Goal: Register for event/course

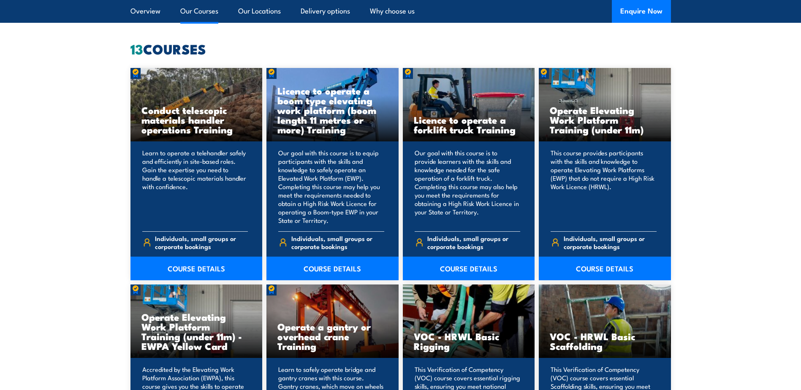
scroll to position [676, 0]
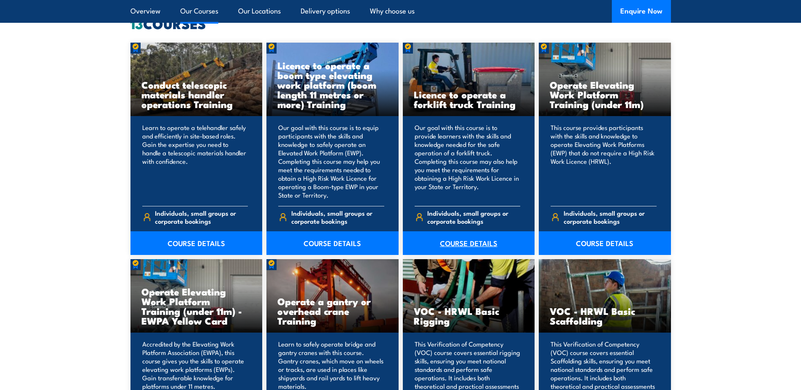
click at [468, 242] on link "COURSE DETAILS" at bounding box center [469, 243] width 132 height 24
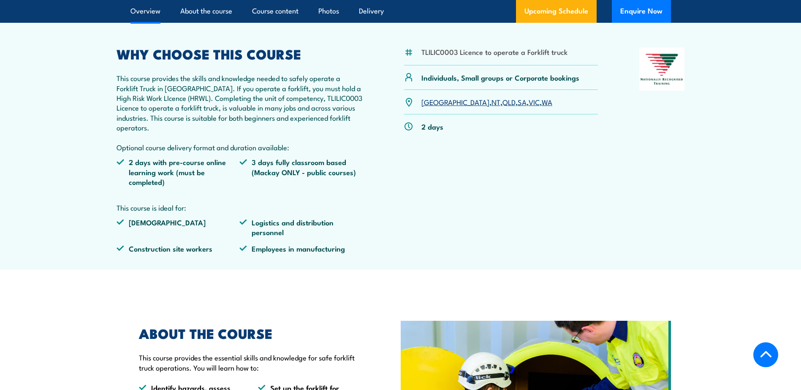
scroll to position [296, 0]
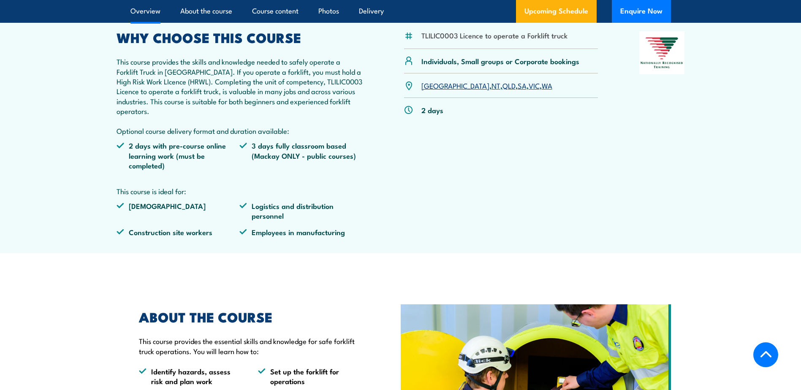
click at [107, 63] on article "TLILIC0003 Licence to operate a Forklift truck Individuals, Small groups or Cor…" at bounding box center [400, 126] width 591 height 256
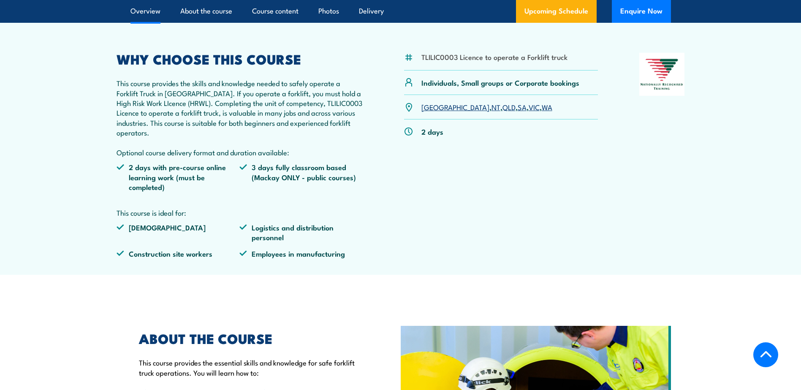
scroll to position [253, 0]
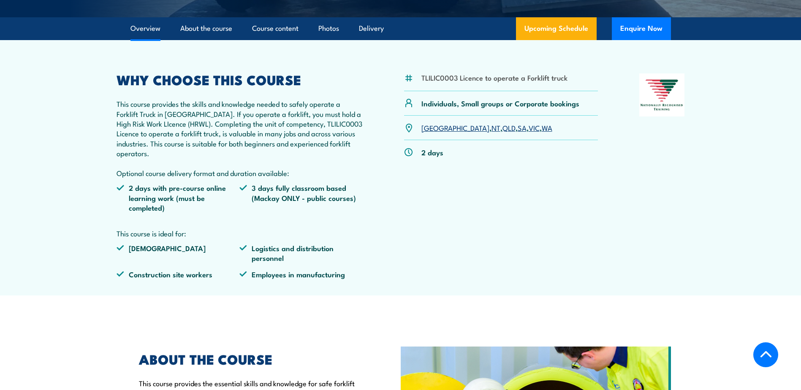
click at [107, 72] on article "TLILIC0003 Licence to operate a Forklift truck Individuals, Small groups or Cor…" at bounding box center [400, 168] width 591 height 256
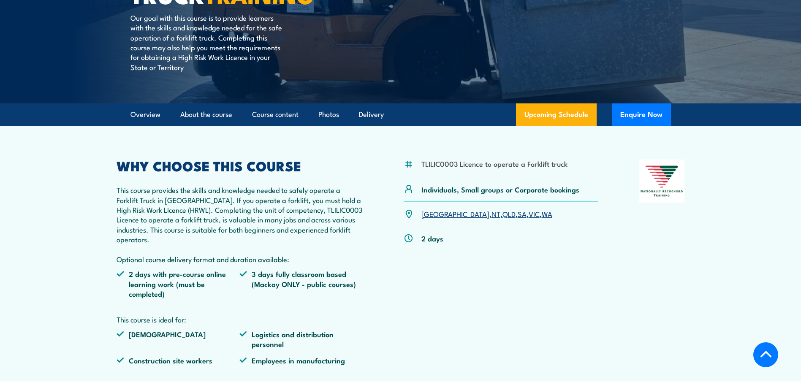
scroll to position [169, 0]
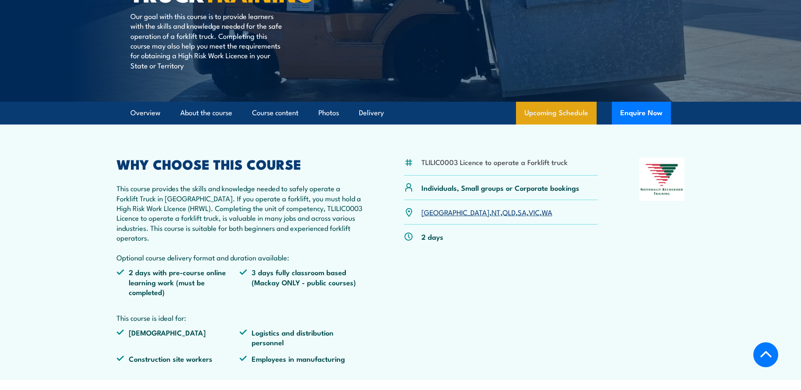
click at [562, 114] on link "Upcoming Schedule" at bounding box center [556, 113] width 81 height 23
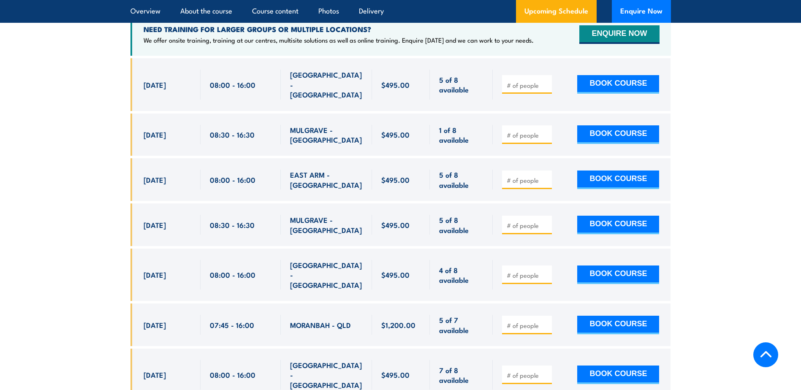
scroll to position [1287, 0]
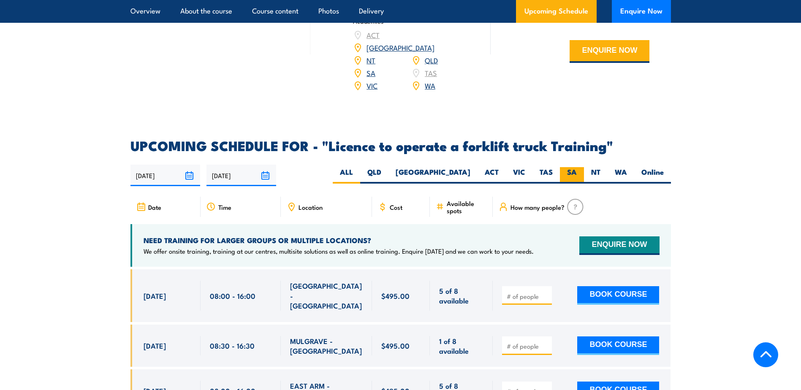
click at [570, 167] on label "SA" at bounding box center [572, 175] width 24 height 16
click at [577, 167] on input "SA" at bounding box center [579, 169] width 5 height 5
radio input "true"
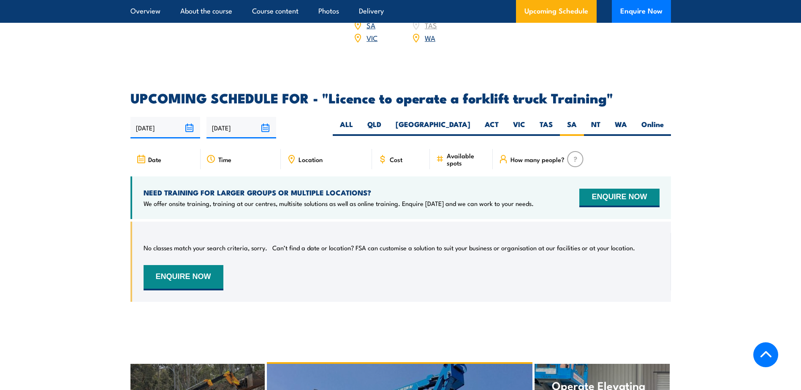
scroll to position [1414, 0]
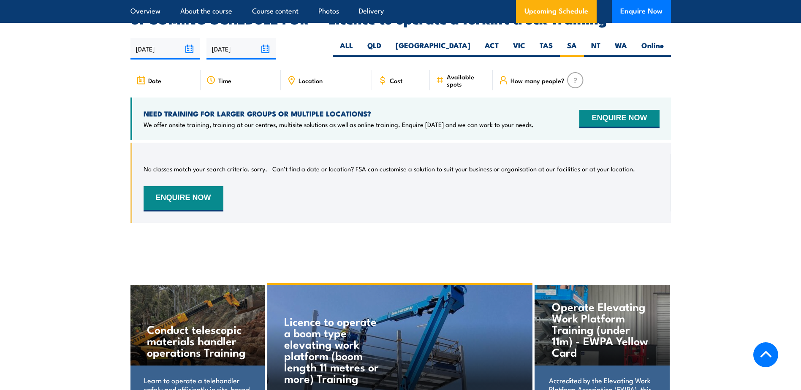
click at [124, 127] on section "UPCOMING SCHEDULE FOR - "Licence to operate a forklift truck Training" [DATE] […" at bounding box center [400, 124] width 801 height 223
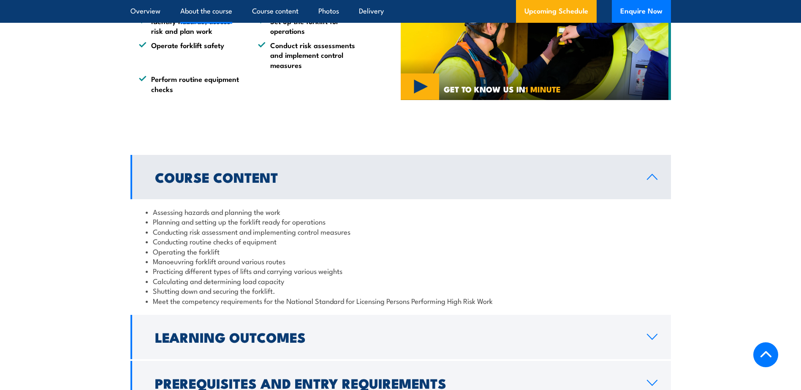
scroll to position [527, 0]
